Goal: Navigation & Orientation: Understand site structure

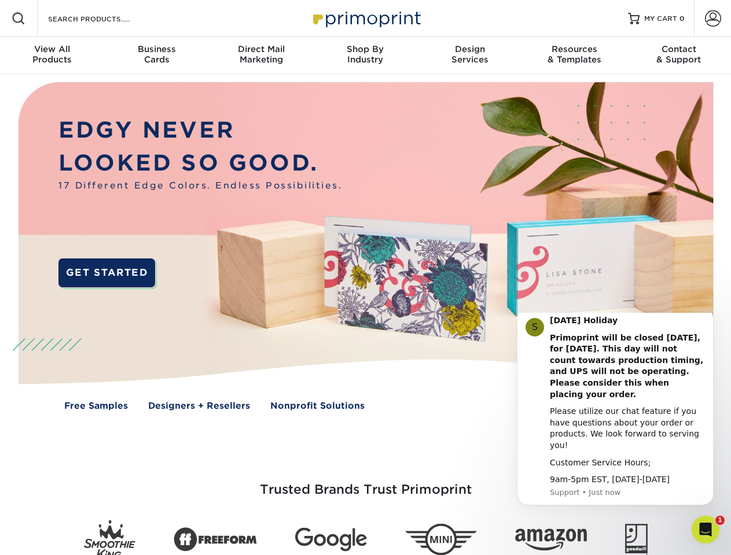
click at [365, 278] on img at bounding box center [364, 255] width 723 height 362
click at [19, 19] on span at bounding box center [19, 19] width 14 height 14
click at [712, 19] on span at bounding box center [713, 18] width 16 height 16
click at [52, 56] on div "View All Products" at bounding box center [52, 54] width 104 height 21
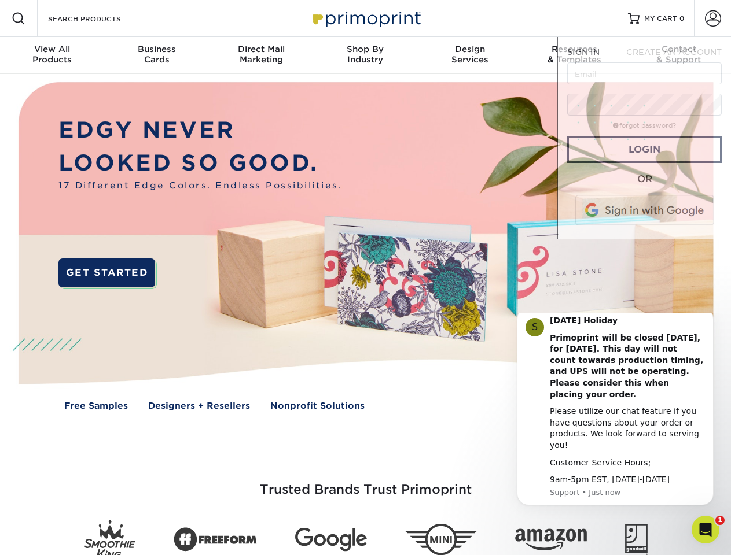
click at [156, 56] on div "Business Cards" at bounding box center [156, 54] width 104 height 21
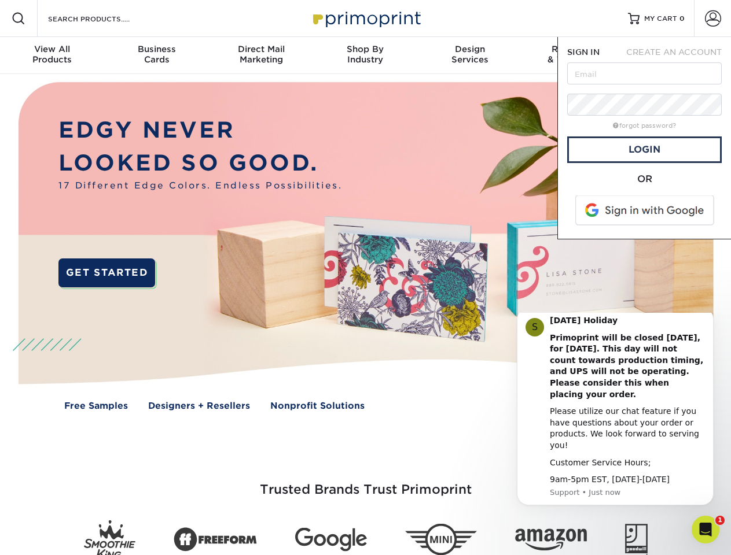
click at [261, 56] on div "Direct Mail Marketing" at bounding box center [261, 54] width 104 height 21
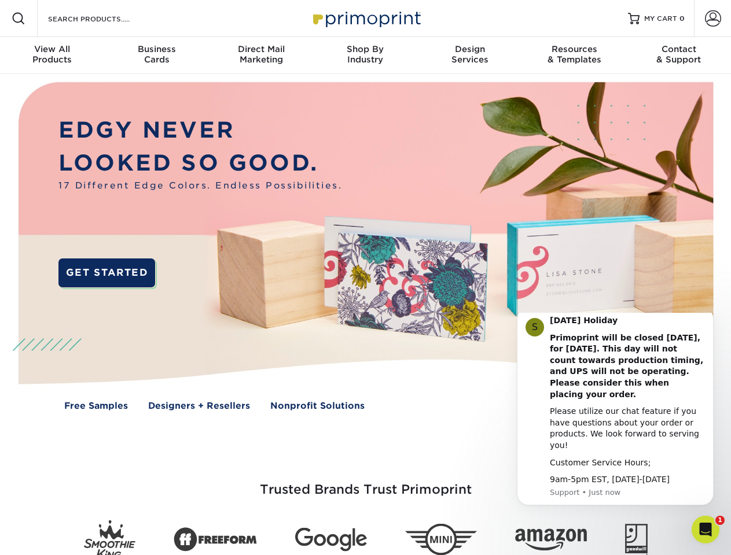
click at [365, 56] on div "Shop By Industry" at bounding box center [365, 54] width 104 height 21
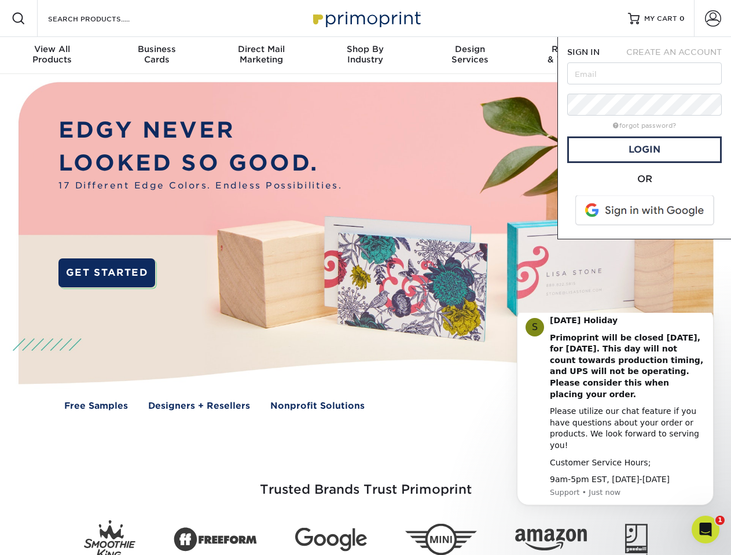
click at [470, 56] on div "Design Services" at bounding box center [470, 54] width 104 height 21
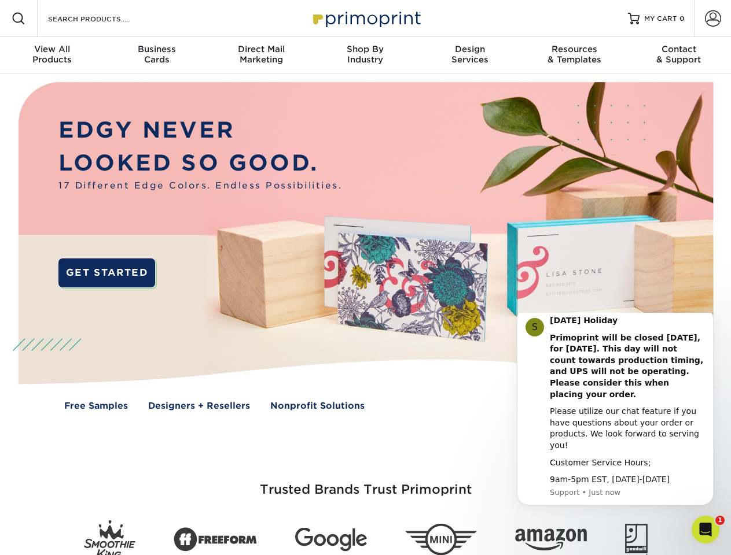
click at [574, 56] on span "SIGN IN" at bounding box center [583, 51] width 32 height 9
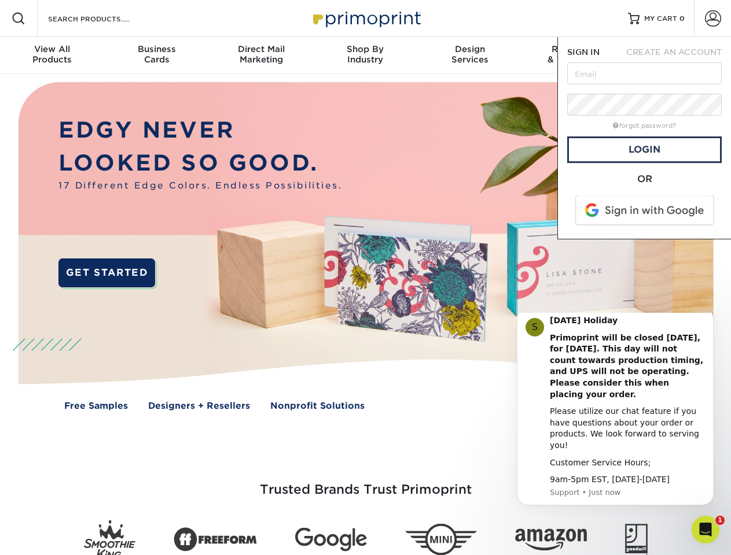
click at [679, 56] on div "Contact & Support" at bounding box center [679, 54] width 104 height 21
